Goal: Transaction & Acquisition: Purchase product/service

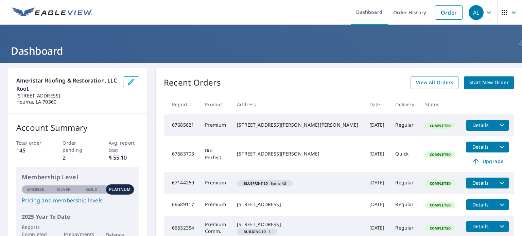
click at [481, 86] on span "Start New Order" at bounding box center [488, 83] width 39 height 8
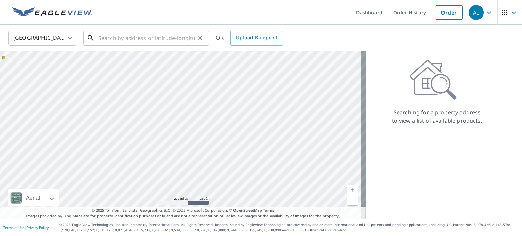
click at [174, 35] on input "text" at bounding box center [146, 38] width 97 height 19
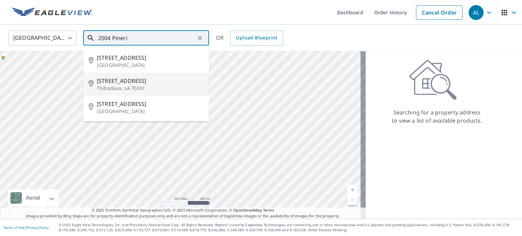
click at [157, 85] on p "Thibodaux, LA 70301" at bounding box center [150, 88] width 107 height 7
type input "[STREET_ADDRESS]"
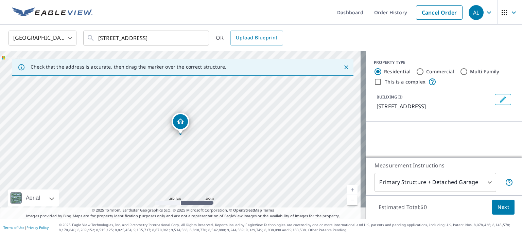
click at [407, 40] on div "[GEOGRAPHIC_DATA] [GEOGRAPHIC_DATA] ​ [STREET_ADDRESS] ​ OR Upload Blueprint" at bounding box center [258, 38] width 511 height 16
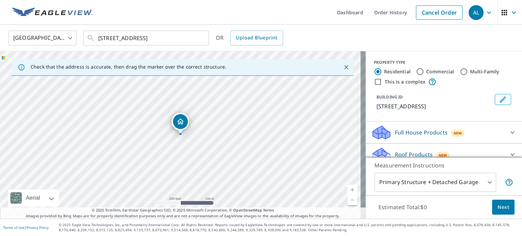
scroll to position [34, 0]
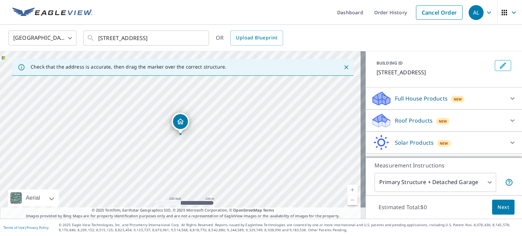
click at [429, 101] on p "Full House Products" at bounding box center [421, 99] width 53 height 8
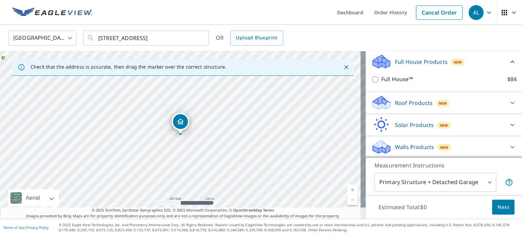
click at [420, 100] on p "Roof Products" at bounding box center [414, 103] width 38 height 8
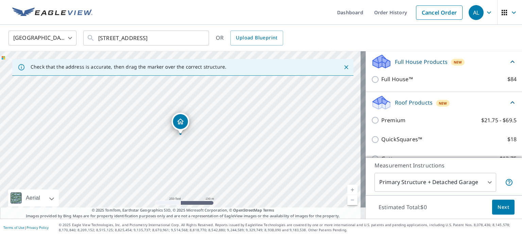
scroll to position [139, 0]
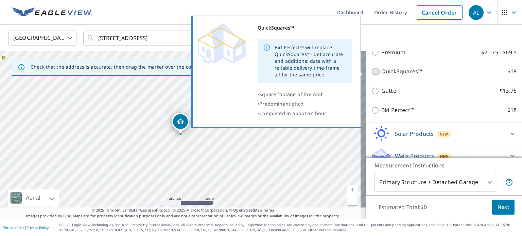
click at [373, 73] on input "QuickSquares™ $18" at bounding box center [376, 72] width 10 height 8
checkbox input "true"
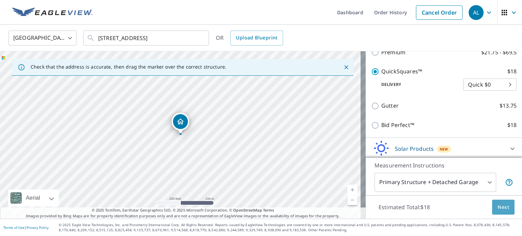
click at [498, 207] on span "Next" at bounding box center [504, 207] width 12 height 8
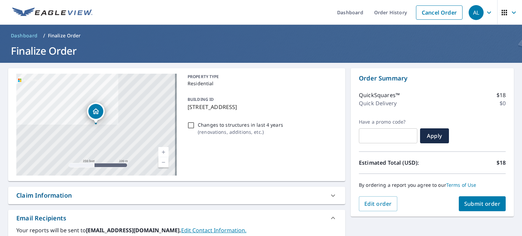
scroll to position [102, 0]
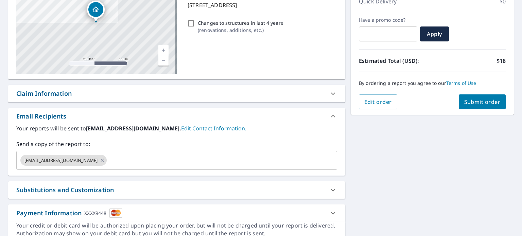
click at [63, 93] on div "Claim Information" at bounding box center [43, 93] width 55 height 9
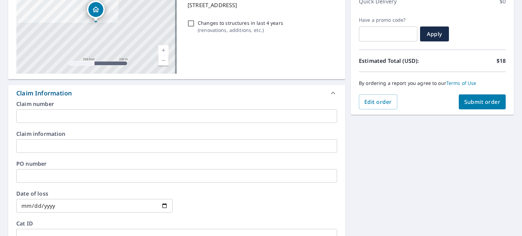
click at [76, 116] on input "text" at bounding box center [176, 116] width 321 height 14
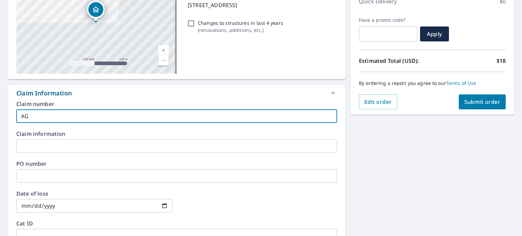
type input "AG"
click at [512, 183] on div "**********" at bounding box center [261, 178] width 522 height 434
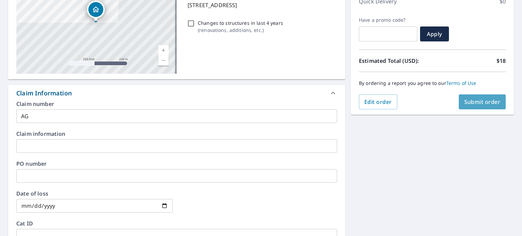
click at [473, 104] on span "Submit order" at bounding box center [482, 101] width 36 height 7
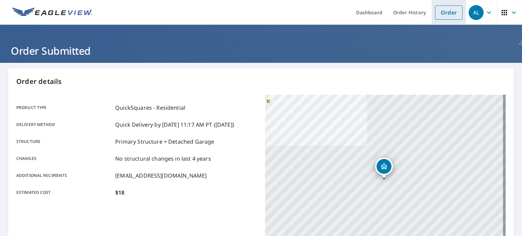
click at [445, 14] on link "Order" at bounding box center [449, 12] width 28 height 14
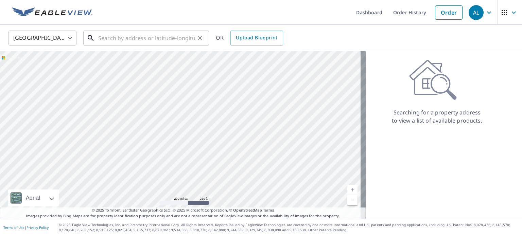
click at [170, 34] on input "text" at bounding box center [146, 38] width 97 height 19
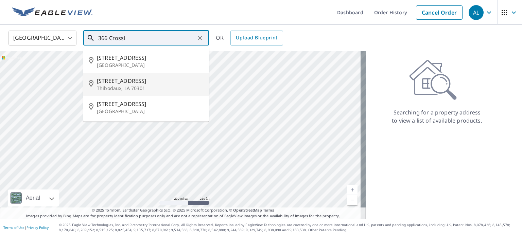
click at [156, 88] on p "Thibodaux, LA 70301" at bounding box center [150, 88] width 107 height 7
type input "[STREET_ADDRESS]"
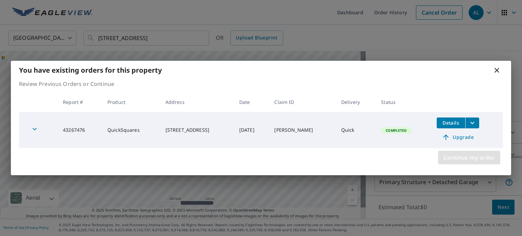
drag, startPoint x: 481, startPoint y: 161, endPoint x: 482, endPoint y: 157, distance: 3.5
click at [481, 160] on span "Continue my order" at bounding box center [469, 158] width 51 height 10
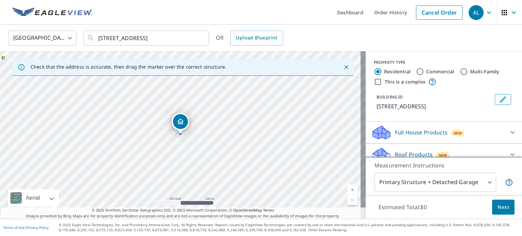
scroll to position [60, 0]
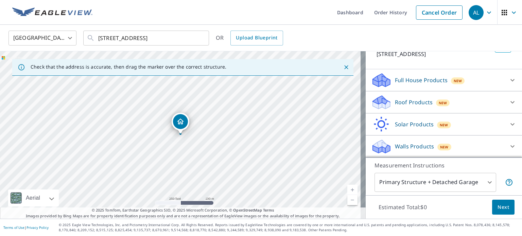
drag, startPoint x: 417, startPoint y: 106, endPoint x: 417, endPoint y: 101, distance: 4.8
click at [417, 105] on p "Roof Products" at bounding box center [414, 102] width 38 height 8
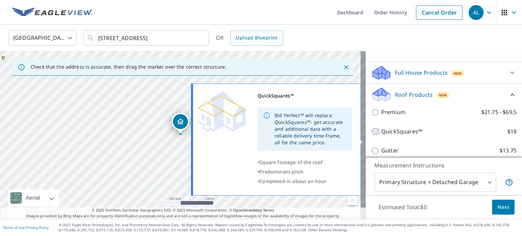
click at [374, 136] on input "QuickSquares™ $18" at bounding box center [376, 131] width 10 height 8
checkbox input "true"
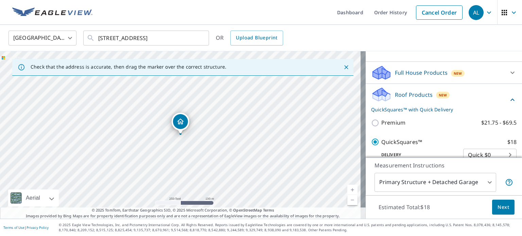
click at [500, 206] on span "Next" at bounding box center [504, 207] width 12 height 8
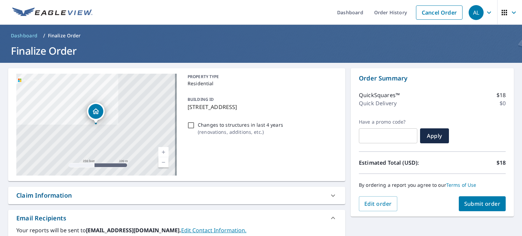
click at [285, 198] on div "Claim Information" at bounding box center [170, 195] width 309 height 9
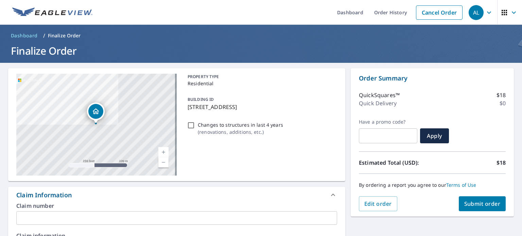
click at [279, 219] on input "text" at bounding box center [176, 218] width 321 height 14
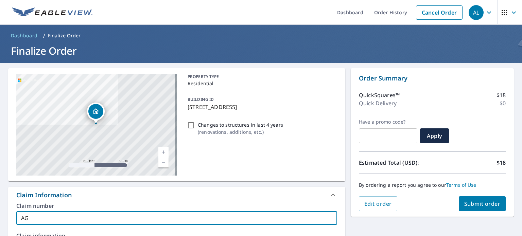
type input "AG"
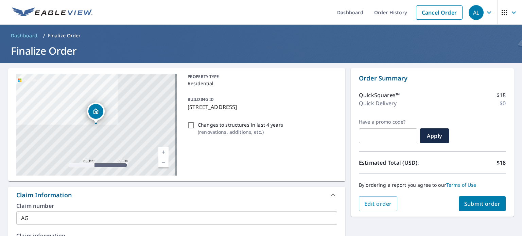
click at [272, 170] on div "PROPERTY TYPE Residential BUILDING ID [STREET_ADDRESS] Changes to structures in…" at bounding box center [261, 125] width 152 height 102
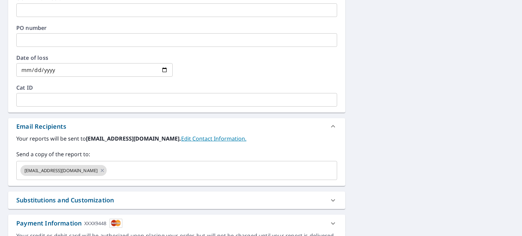
scroll to position [102, 0]
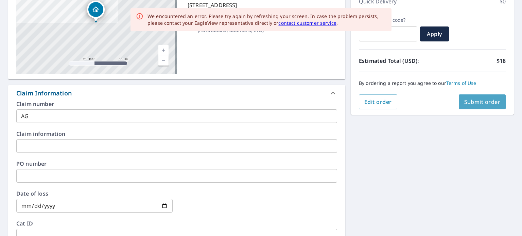
click at [487, 102] on span "Submit order" at bounding box center [482, 101] width 36 height 7
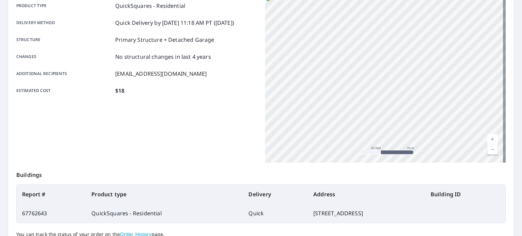
click at [504, 24] on div "Order details Product type QuickSquares - Residential Delivery method Quick Del…" at bounding box center [261, 120] width 506 height 309
click at [145, 120] on div "Product type QuickSquares - Residential Delivery method Quick Delivery by [DATE…" at bounding box center [136, 78] width 241 height 170
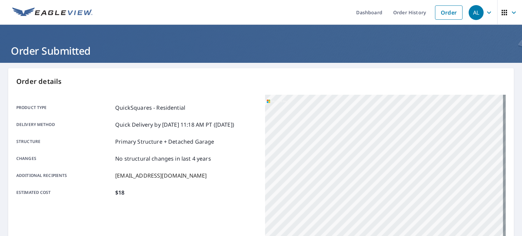
click at [490, 16] on button "AL" at bounding box center [481, 12] width 31 height 25
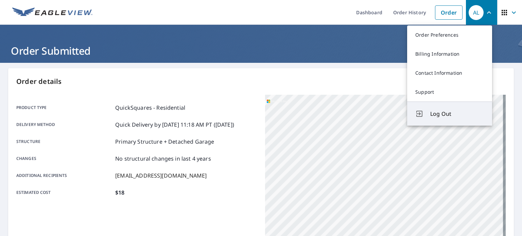
click at [452, 119] on button "Log Out" at bounding box center [449, 114] width 85 height 24
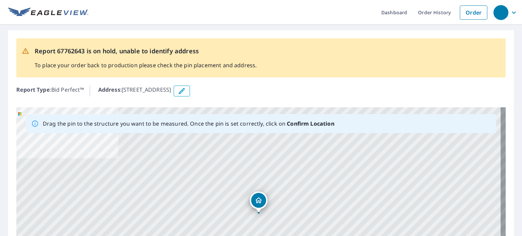
click at [281, 50] on div "Report 67762643 is on hold, unable to identify address To place your order back…" at bounding box center [261, 68] width 506 height 77
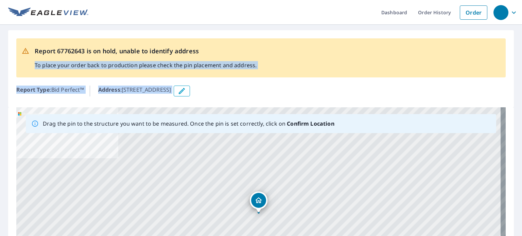
click at [302, 25] on div "Report 67762643 is on hold, unable to identify address To place your order back…" at bounding box center [261, 179] width 522 height 309
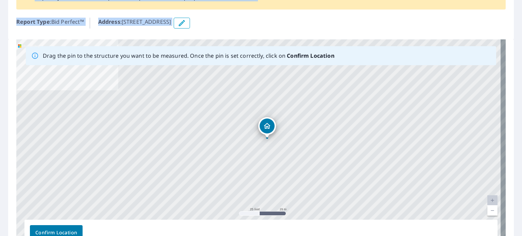
drag, startPoint x: 260, startPoint y: 134, endPoint x: 269, endPoint y: 127, distance: 10.9
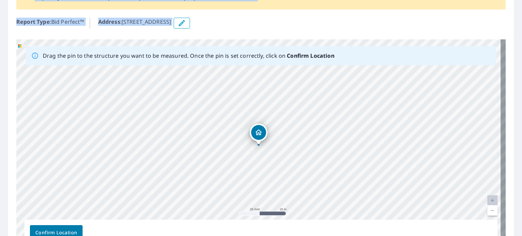
click at [43, 228] on button "Confirm Location" at bounding box center [56, 232] width 53 height 15
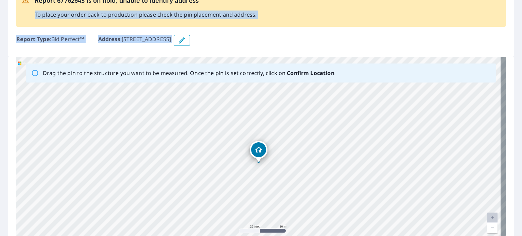
scroll to position [0, 0]
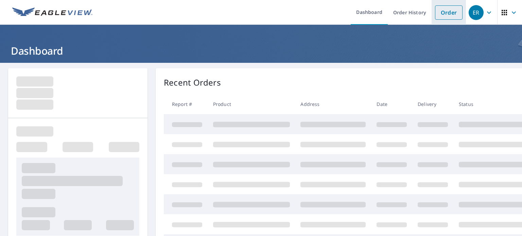
drag, startPoint x: 437, startPoint y: 10, endPoint x: 437, endPoint y: 5, distance: 4.8
click at [438, 10] on link "Order" at bounding box center [449, 12] width 28 height 14
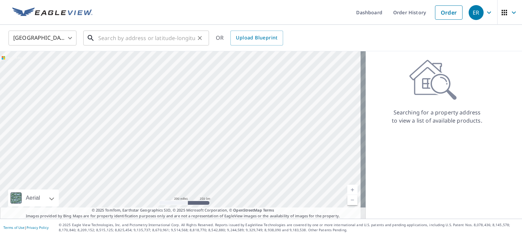
click at [129, 41] on input "text" at bounding box center [146, 38] width 97 height 19
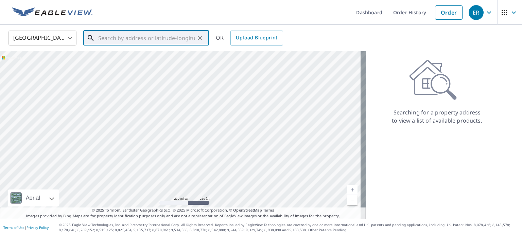
click at [126, 40] on input "text" at bounding box center [146, 38] width 97 height 19
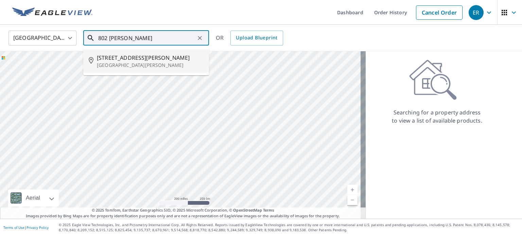
click at [124, 54] on span "802 Koym St" at bounding box center [150, 58] width 107 height 8
type input "802 Koym St East Bernard, TX 77435"
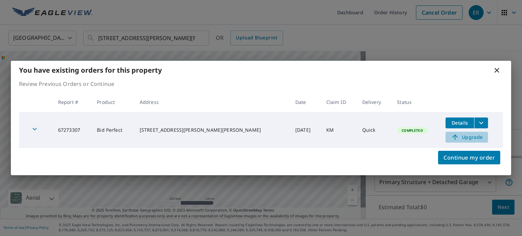
click at [455, 137] on span "Upgrade" at bounding box center [467, 137] width 34 height 8
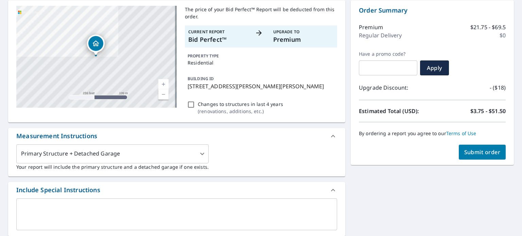
scroll to position [170, 0]
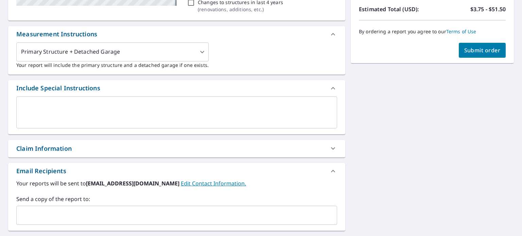
click at [228, 148] on div "Claim Information" at bounding box center [170, 148] width 309 height 9
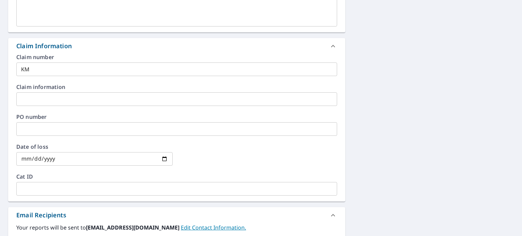
scroll to position [374, 0]
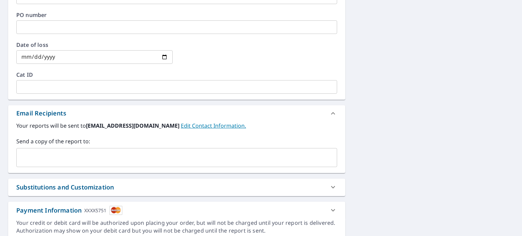
click at [196, 162] on input "text" at bounding box center [171, 157] width 305 height 13
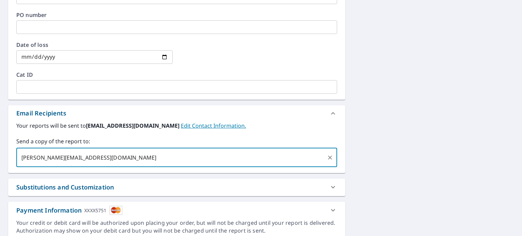
type input "kyle.ameristar@gmail.com"
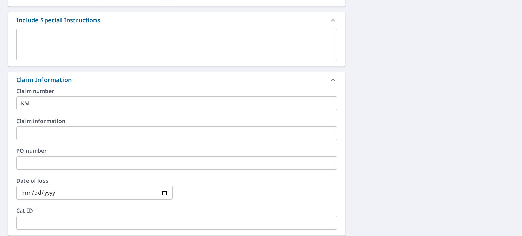
scroll to position [102, 0]
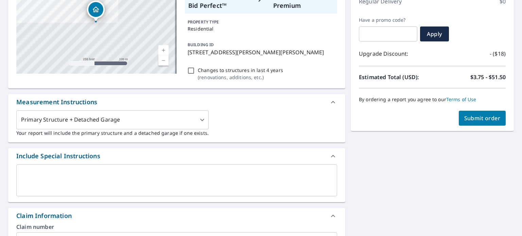
click at [492, 117] on span "Submit order" at bounding box center [482, 118] width 36 height 7
